Goal: Task Accomplishment & Management: Use online tool/utility

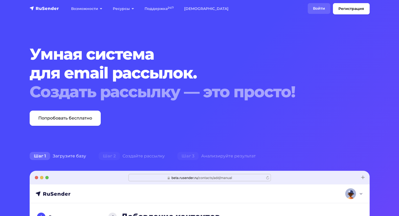
click at [322, 5] on link "Войти" at bounding box center [318, 8] width 23 height 11
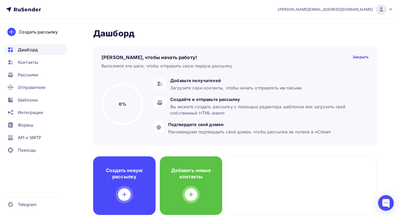
click at [390, 10] on icon at bounding box center [390, 9] width 4 height 4
click at [32, 76] on span "Рассылки" at bounding box center [28, 75] width 20 height 6
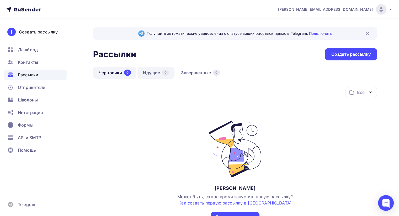
click at [145, 77] on link "Идущие 0" at bounding box center [155, 73] width 37 height 12
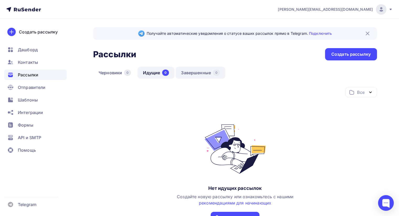
click at [195, 73] on link "Завершенные 0" at bounding box center [200, 73] width 50 height 12
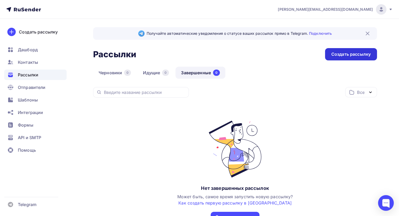
click at [352, 55] on div "Создать рассылку" at bounding box center [350, 54] width 39 height 6
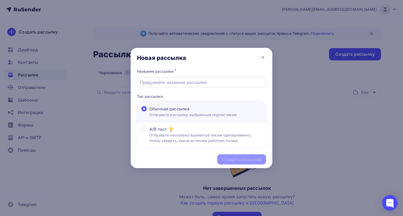
click at [192, 82] on input "text" at bounding box center [201, 82] width 123 height 6
type input "n"
type input "test"
click at [241, 156] on div "Создать рассылку" at bounding box center [241, 160] width 49 height 10
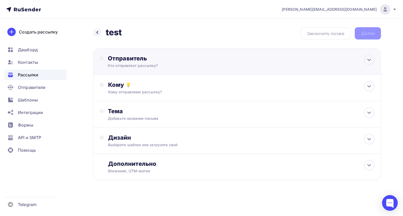
click at [163, 62] on div "Отправитель Кто отправляет рассылку? Email * elena.mishkareva@ramax.ru elena.mi…" at bounding box center [164, 62] width 113 height 14
click at [0, 0] on div "Email * elena.mishkareva@ramax.ru elena.mishkareva@ramax.ru Добавить отправител…" at bounding box center [0, 0] width 0 height 0
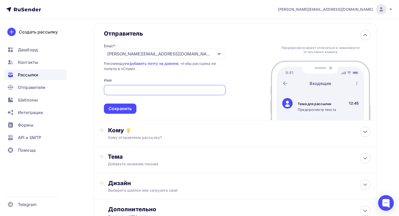
scroll to position [25, 0]
click at [159, 53] on div "elena.mishkareva@ramax.ru" at bounding box center [160, 54] width 106 height 6
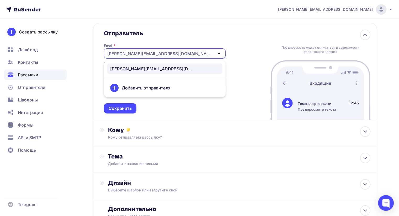
click at [243, 54] on div "Отправитель Email * elena.mishkareva@ramax.ru elena.mishkareva@ramax.ru Добавит…" at bounding box center [235, 71] width 284 height 97
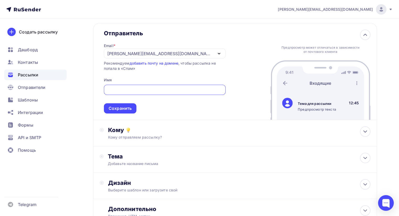
click at [186, 88] on input "text" at bounding box center [165, 90] width 116 height 6
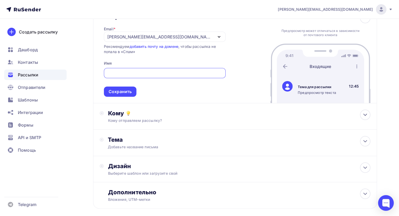
scroll to position [47, 0]
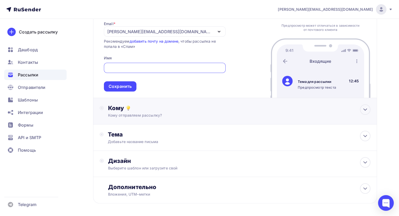
click at [176, 110] on div "Кому" at bounding box center [239, 108] width 262 height 7
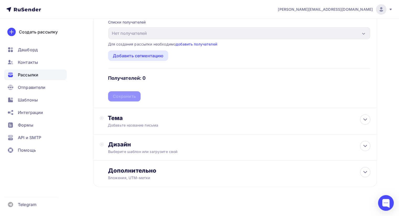
scroll to position [150, 0]
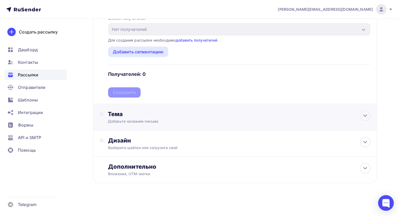
click at [161, 111] on div "Тема" at bounding box center [160, 114] width 104 height 7
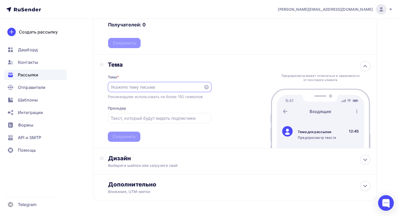
scroll to position [217, 0]
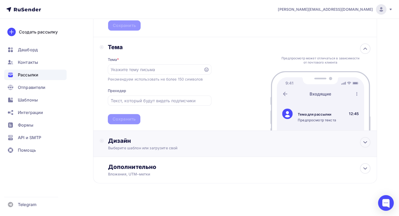
click at [164, 142] on div "Дизайн" at bounding box center [239, 140] width 262 height 7
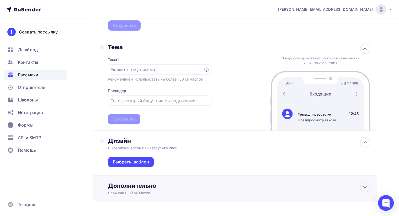
click at [164, 186] on div "Дополнительно" at bounding box center [239, 185] width 262 height 7
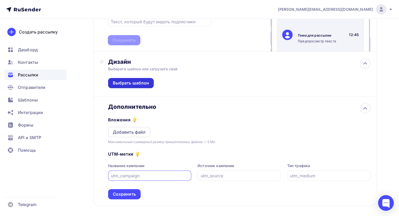
click at [139, 83] on div "Выбрать шаблон" at bounding box center [131, 83] width 36 height 6
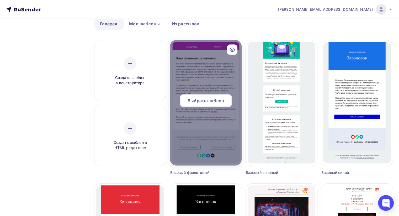
scroll to position [27, 0]
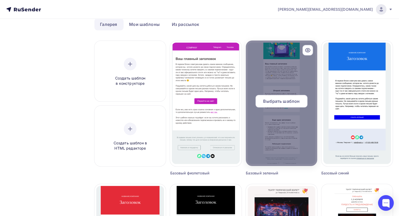
click at [263, 116] on div at bounding box center [281, 104] width 71 height 126
click at [272, 104] on span "Выбрать шаблон" at bounding box center [281, 101] width 36 height 6
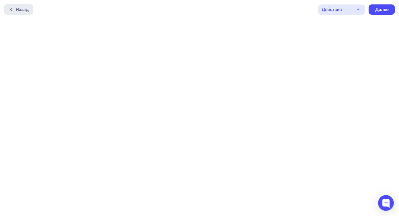
click at [30, 9] on div "Назад" at bounding box center [18, 9] width 29 height 10
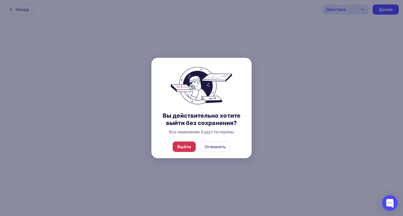
click at [176, 147] on div "Выйти" at bounding box center [183, 147] width 23 height 10
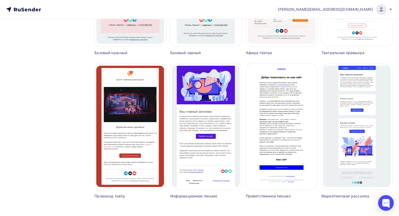
scroll to position [321, 0]
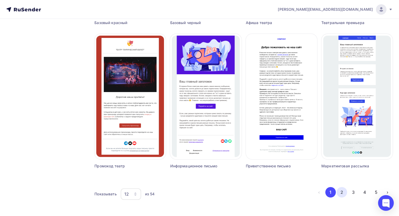
click at [344, 195] on button "2" at bounding box center [341, 192] width 10 height 10
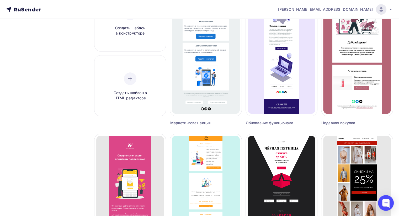
scroll to position [0, 0]
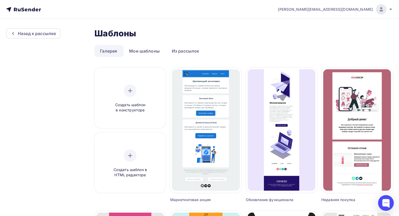
click at [33, 11] on icon at bounding box center [33, 10] width 3 height 4
